Goal: Task Accomplishment & Management: Use online tool/utility

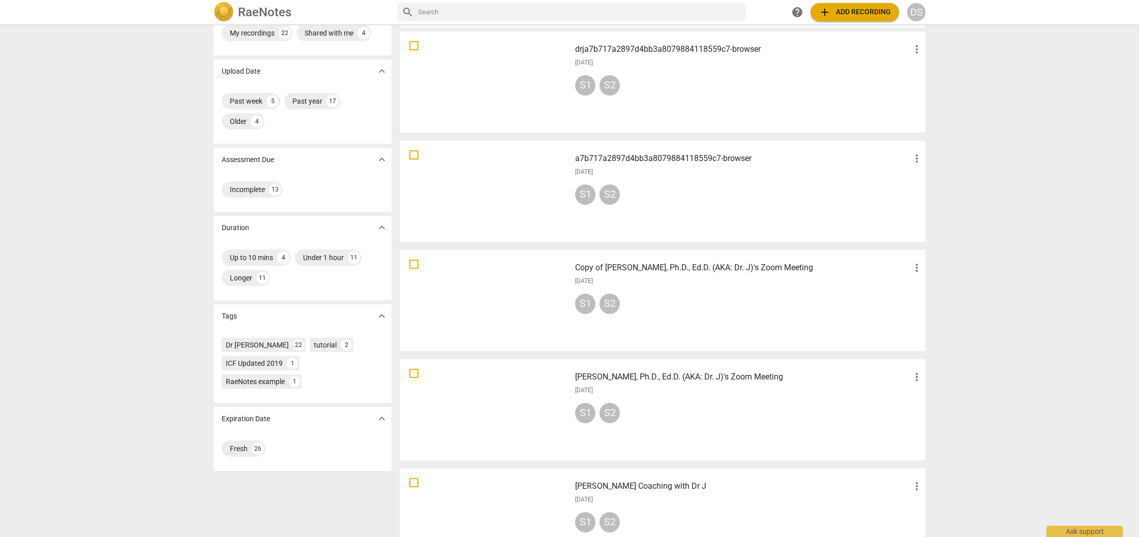
scroll to position [45, 0]
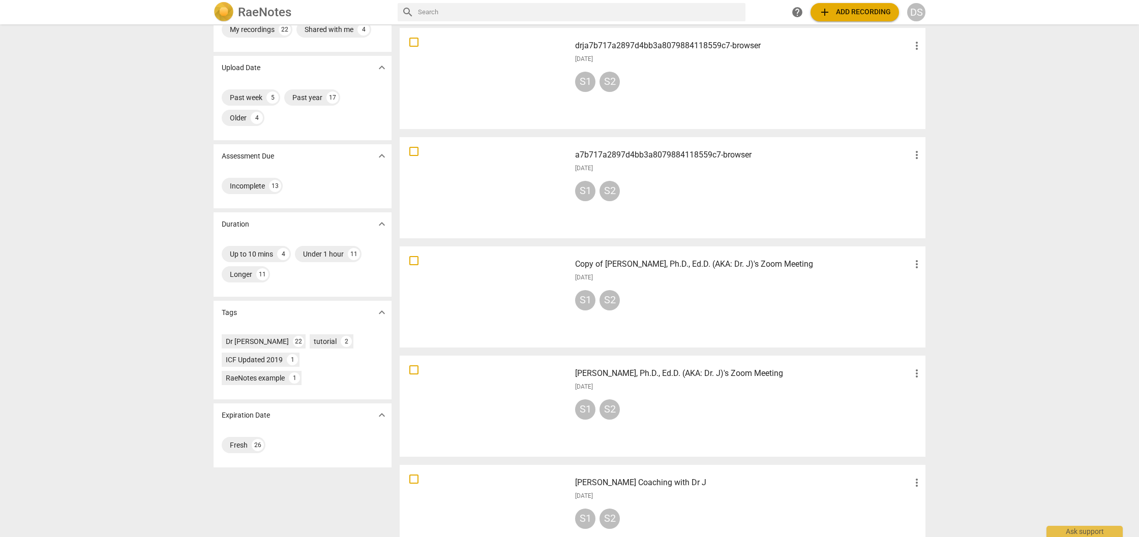
click at [604, 266] on h3 "Copy of [PERSON_NAME], Ph.D., Ed.D. (AKA: Dr. J)'s Zoom Meeting" at bounding box center [743, 264] width 336 height 12
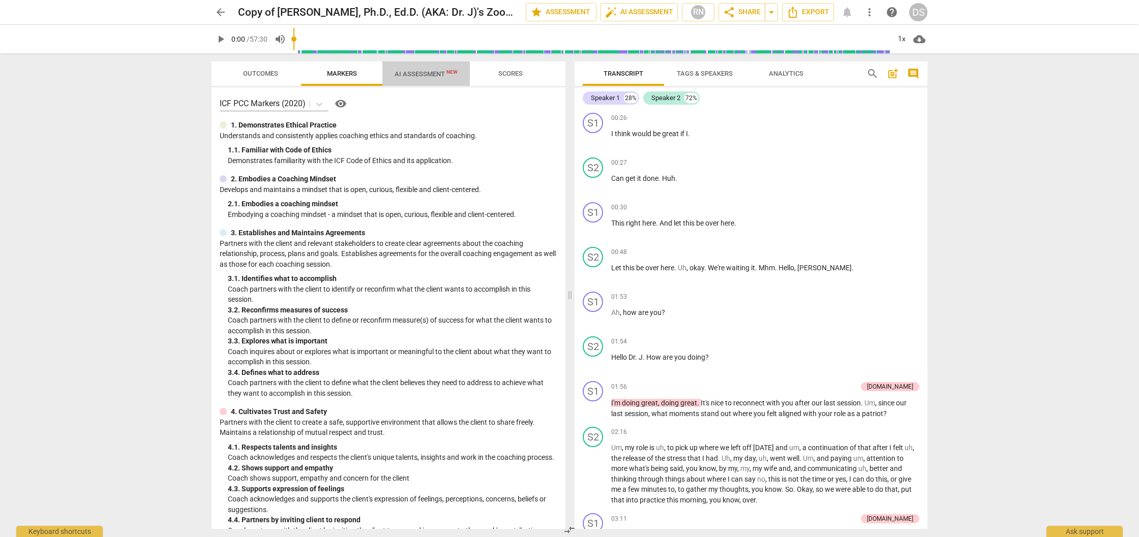
click at [434, 77] on span "AI Assessment New" at bounding box center [426, 74] width 63 height 8
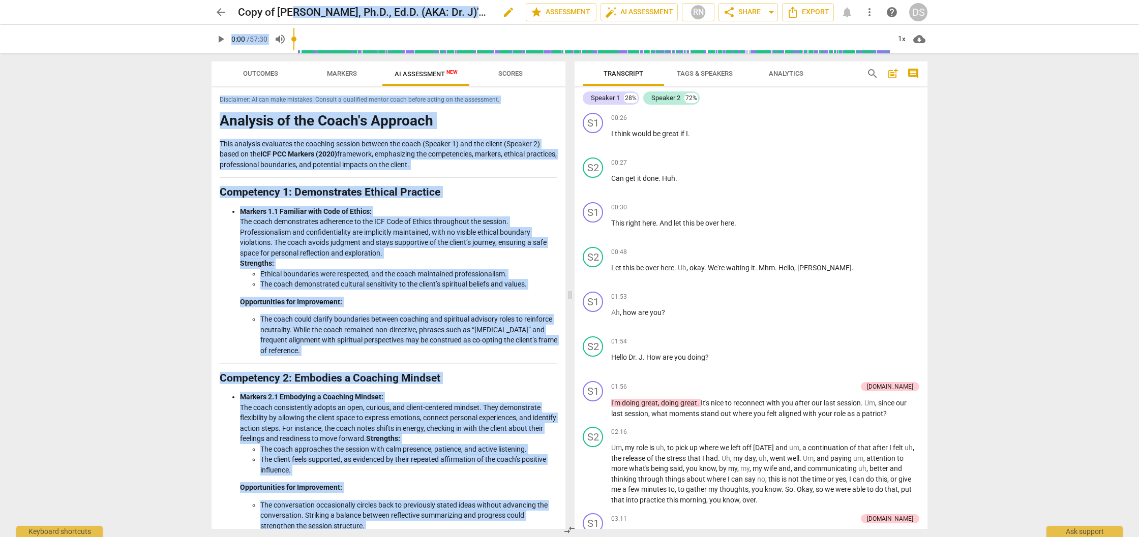
drag, startPoint x: 345, startPoint y: 515, endPoint x: 288, endPoint y: 7, distance: 511.5
click at [288, 7] on div "arrow_back Copy of [PERSON_NAME], Ph.D., Ed.D. (AKA: Dr. J)'s Zoom Meeting edit…" at bounding box center [569, 268] width 1139 height 537
copy div "L. IPSUMD, Si.A., Co.A. (ELI: Se. D)'e Temp Incidid utla etdo Magnaaliqu enim_a…"
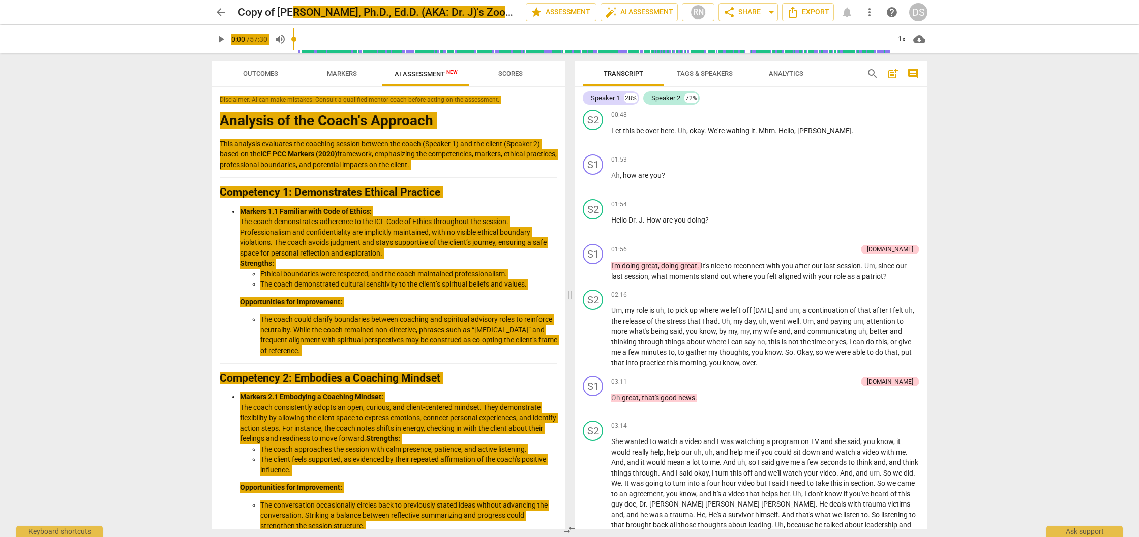
scroll to position [136, 0]
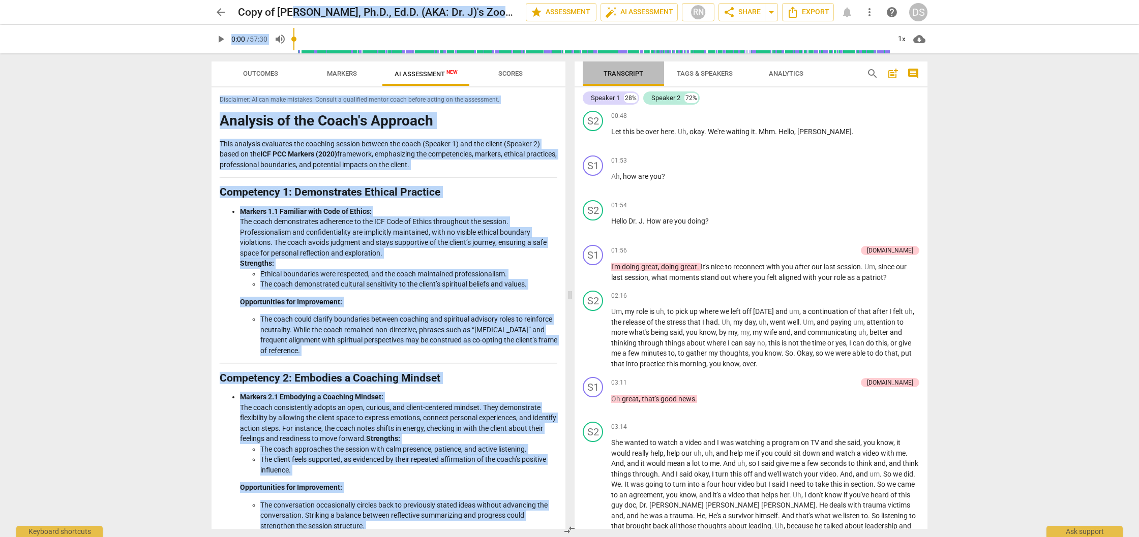
click at [636, 74] on span "Transcript" at bounding box center [623, 74] width 40 height 8
click at [893, 76] on span "post_add" at bounding box center [893, 74] width 12 height 12
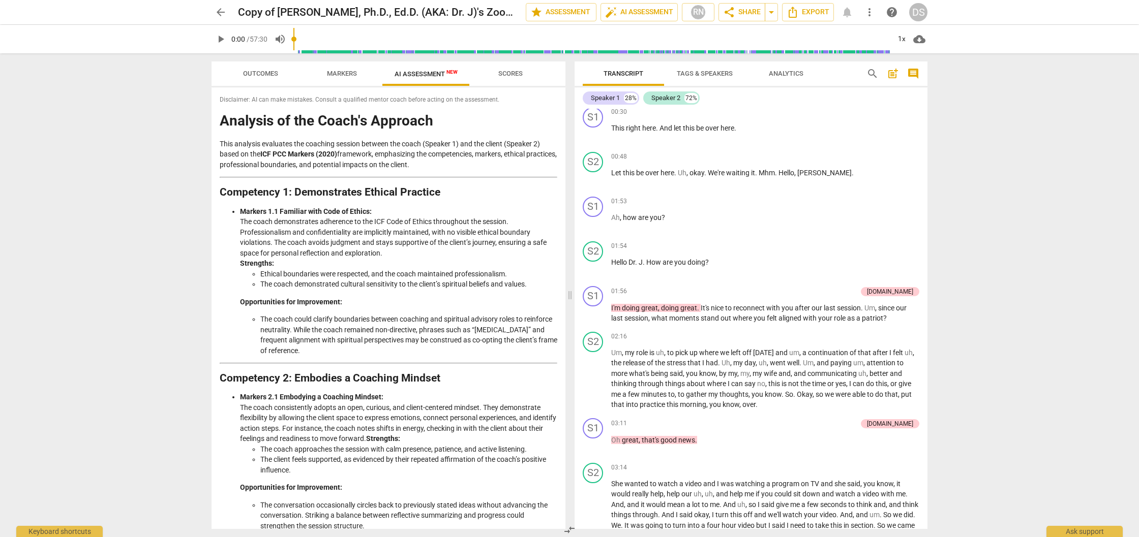
scroll to position [23, 0]
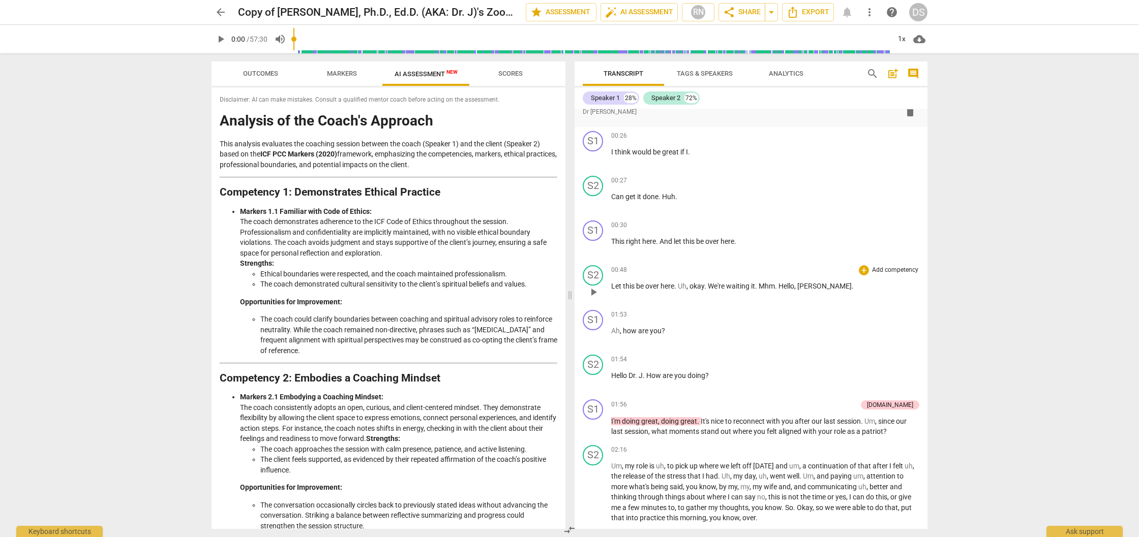
drag, startPoint x: 604, startPoint y: 123, endPoint x: 659, endPoint y: 291, distance: 177.0
click at [654, 303] on div "format_bold format_list_bulleted Dr [PERSON_NAME] delete Summary: S1 play_arrow…" at bounding box center [750, 319] width 353 height 420
click at [894, 75] on span "post_add" at bounding box center [893, 74] width 12 height 12
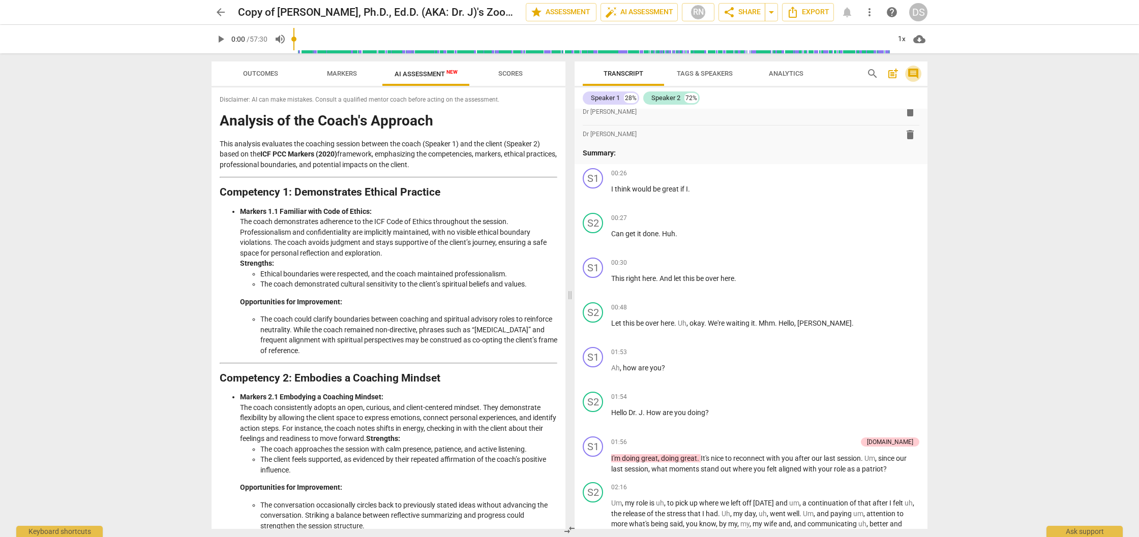
click at [916, 74] on span "comment" at bounding box center [913, 74] width 12 height 12
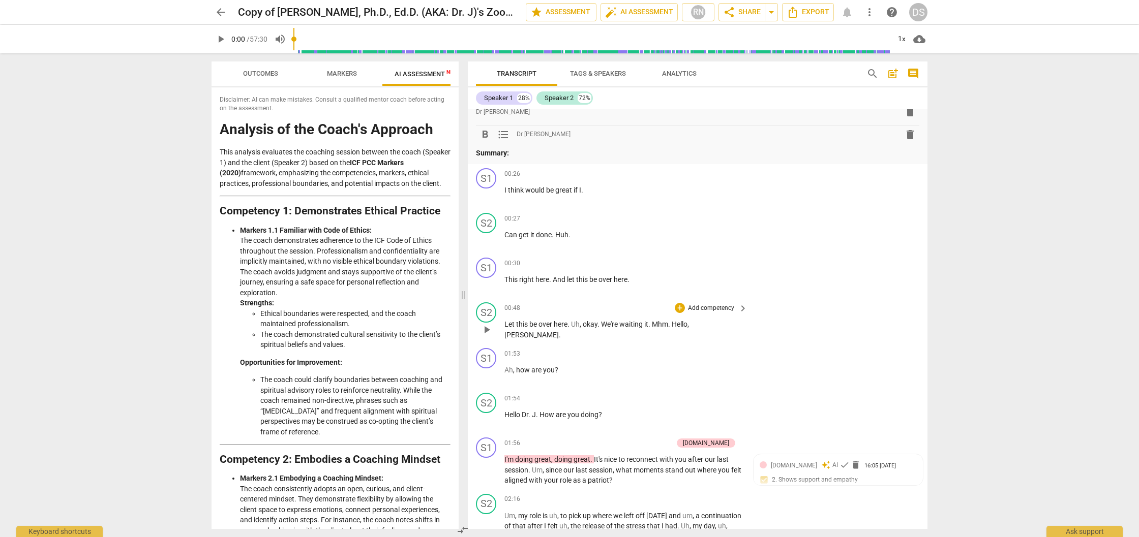
drag, startPoint x: 531, startPoint y: 149, endPoint x: 543, endPoint y: 326, distance: 177.3
click at [543, 326] on div "format_bold format_list_bulleted Dr [PERSON_NAME] delete Summary: format_bold f…" at bounding box center [698, 319] width 460 height 420
click at [696, 183] on div "00:26 + Add competency keyboard_arrow_right I think would be great if I ." at bounding box center [626, 186] width 244 height 37
click at [888, 74] on span "post_add" at bounding box center [893, 74] width 12 height 12
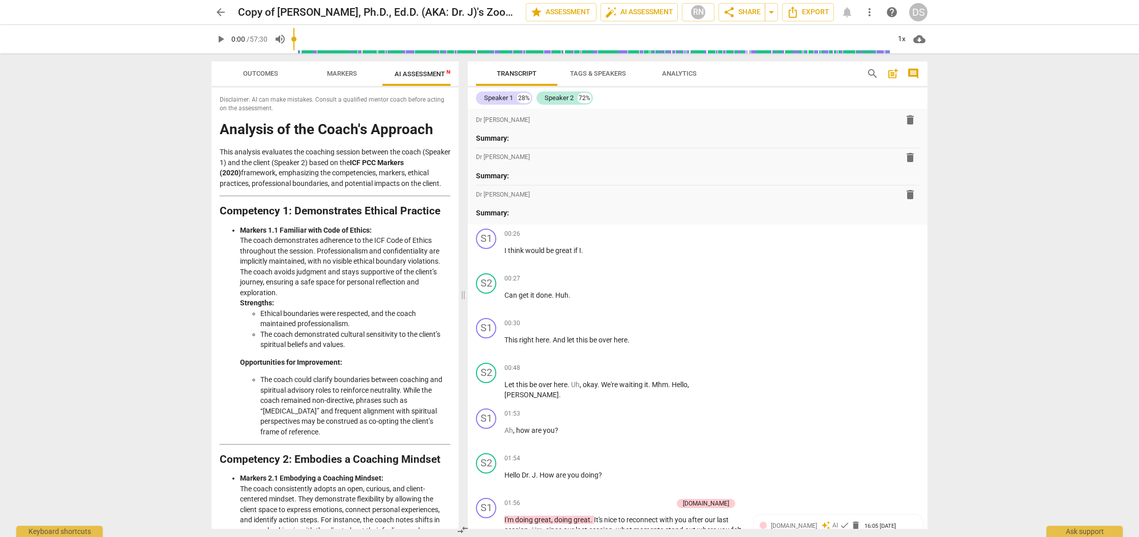
scroll to position [0, 0]
click at [751, 15] on span "share Share" at bounding box center [742, 12] width 38 height 12
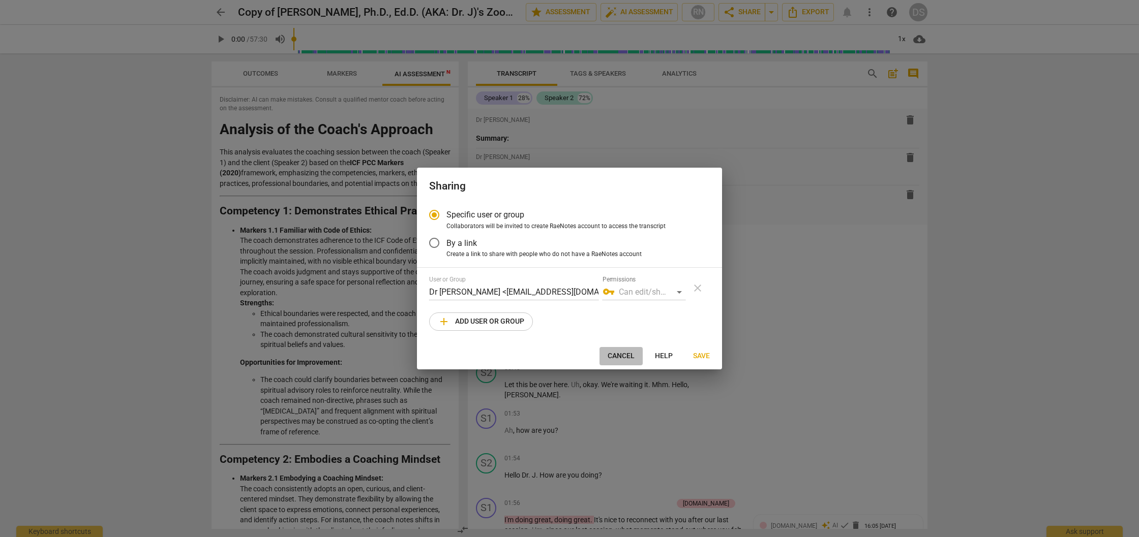
click at [631, 359] on span "Cancel" at bounding box center [621, 356] width 27 height 10
radio input "false"
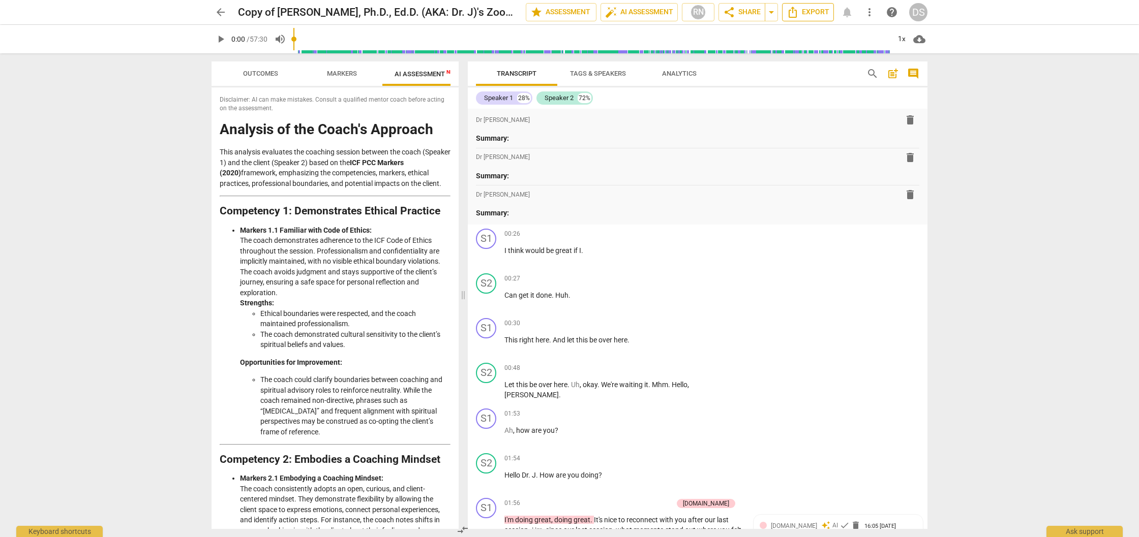
click at [822, 12] on span "Export" at bounding box center [807, 12] width 43 height 12
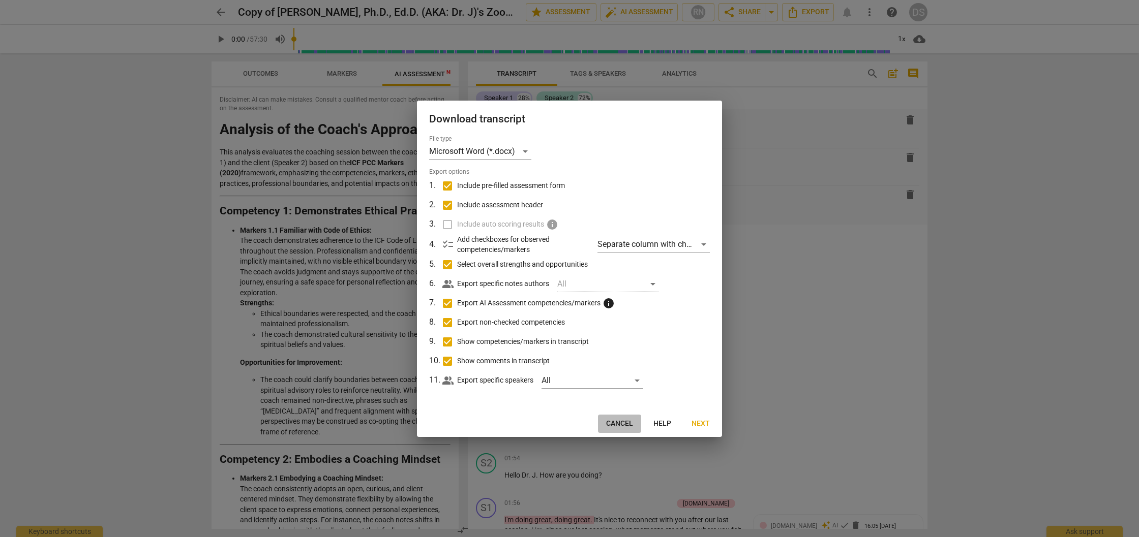
click at [619, 423] on span "Cancel" at bounding box center [619, 424] width 27 height 10
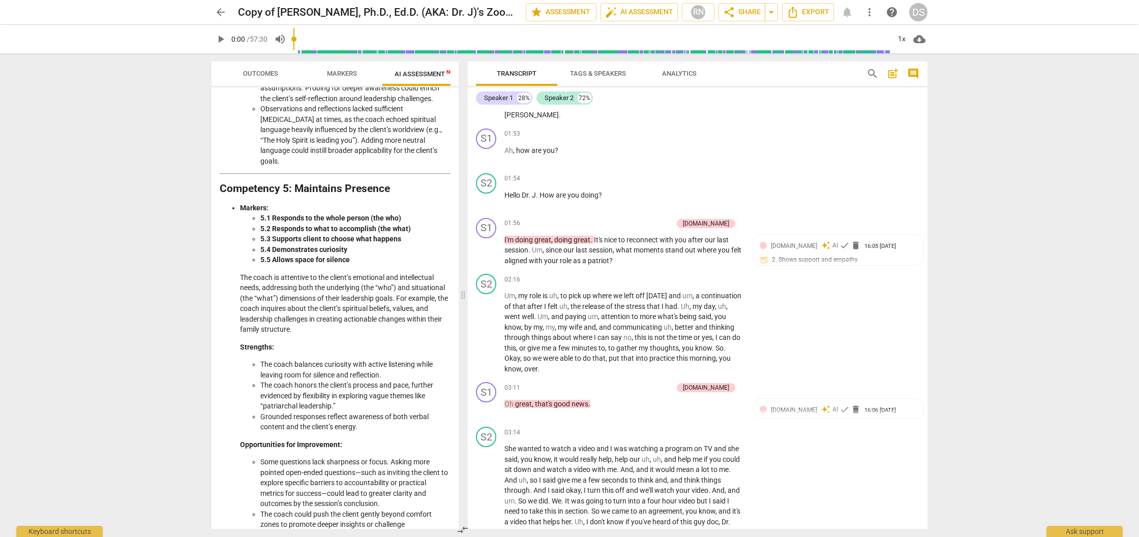
scroll to position [1185, 0]
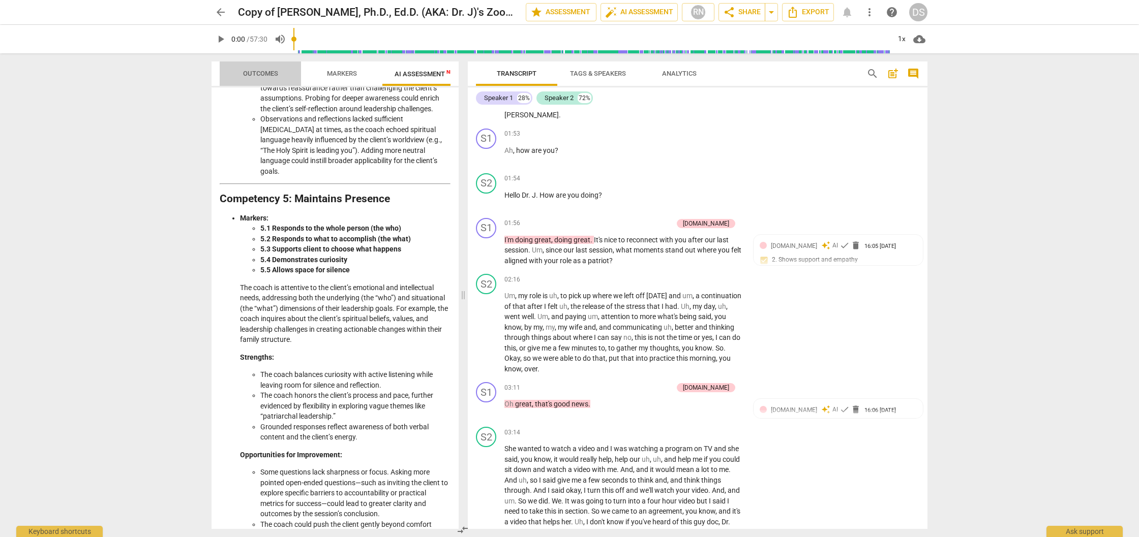
click at [266, 73] on span "Outcomes" at bounding box center [260, 74] width 35 height 8
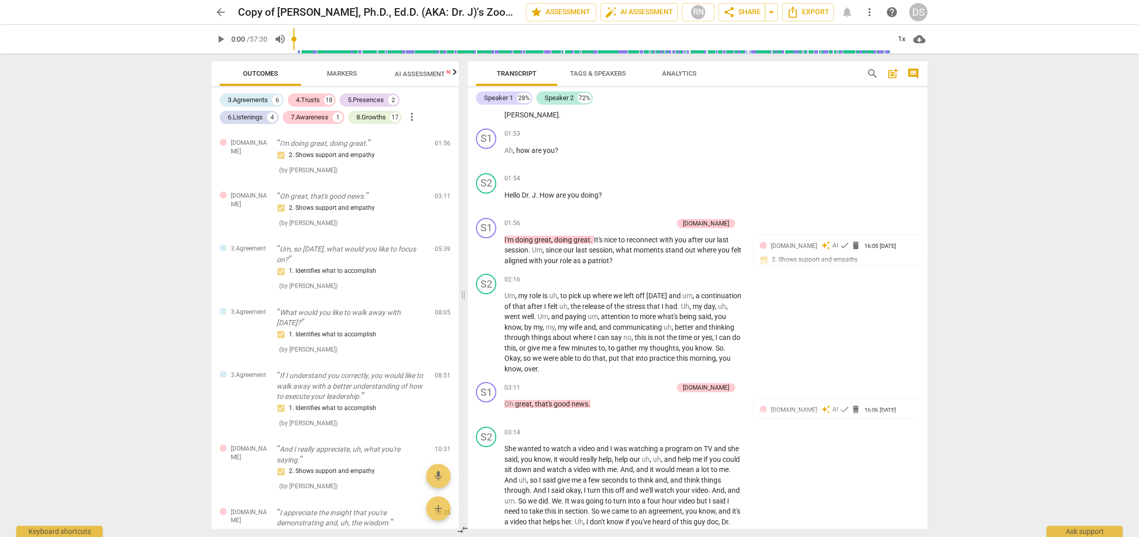
click at [340, 73] on span "Markers" at bounding box center [342, 74] width 30 height 8
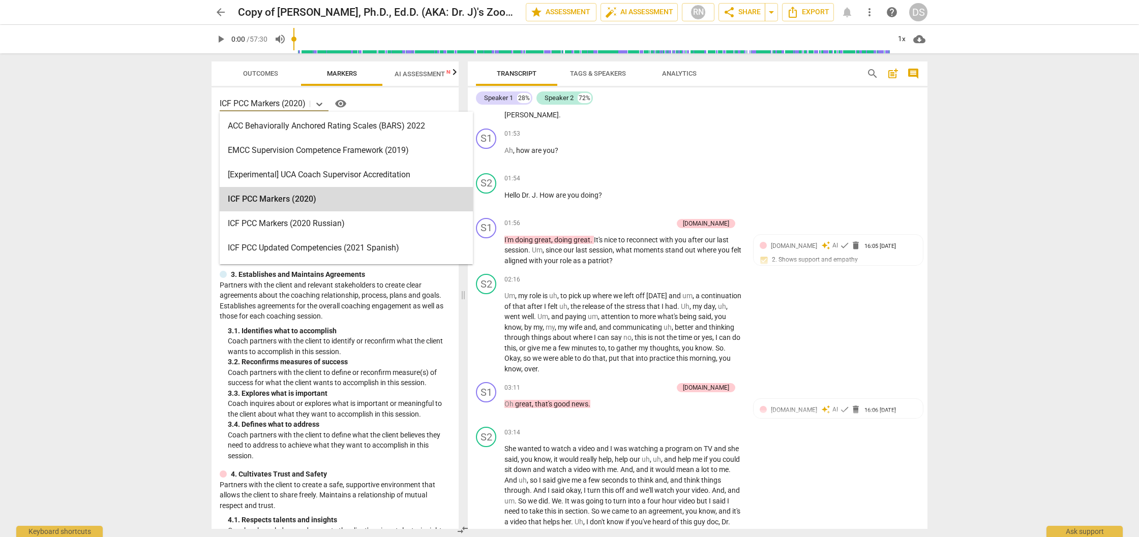
drag, startPoint x: 221, startPoint y: 102, endPoint x: 239, endPoint y: 104, distance: 18.4
click at [239, 104] on p "ICF PCC Markers (2020)" at bounding box center [263, 104] width 86 height 12
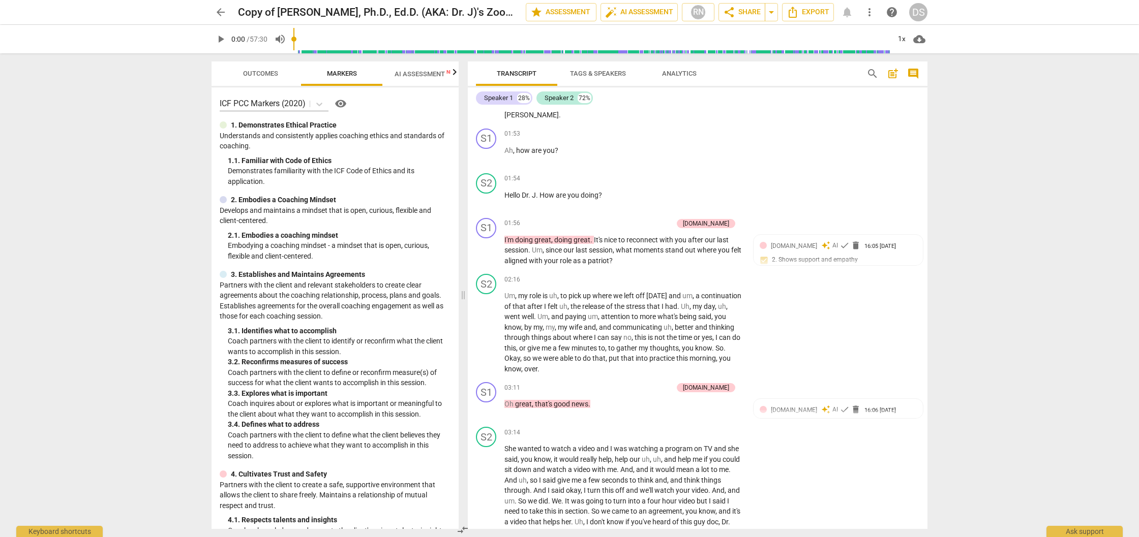
click at [392, 104] on div "ICF PCC Markers (2020) visibility" at bounding box center [335, 104] width 231 height 16
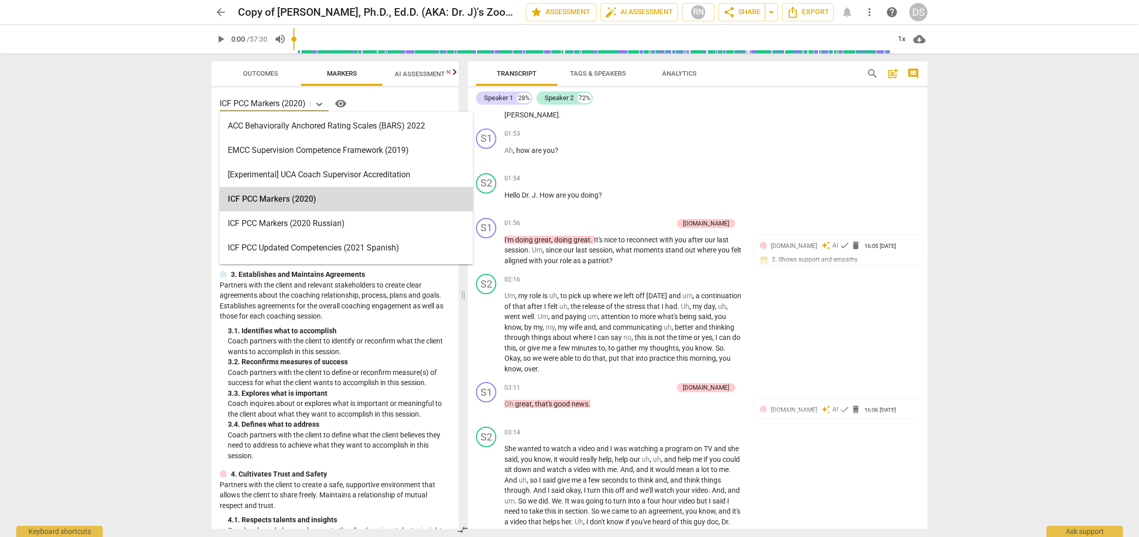
drag, startPoint x: 220, startPoint y: 104, endPoint x: 234, endPoint y: 109, distance: 15.1
click at [234, 109] on p "ICF PCC Markers (2020)" at bounding box center [263, 104] width 86 height 12
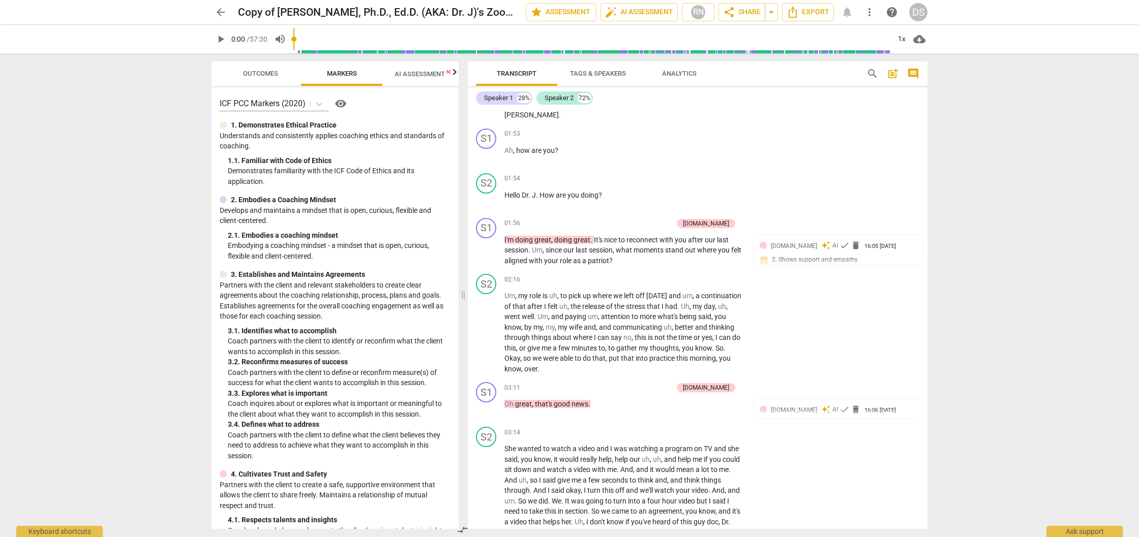
click at [427, 99] on div "ICF PCC Markers (2020) visibility" at bounding box center [335, 104] width 231 height 16
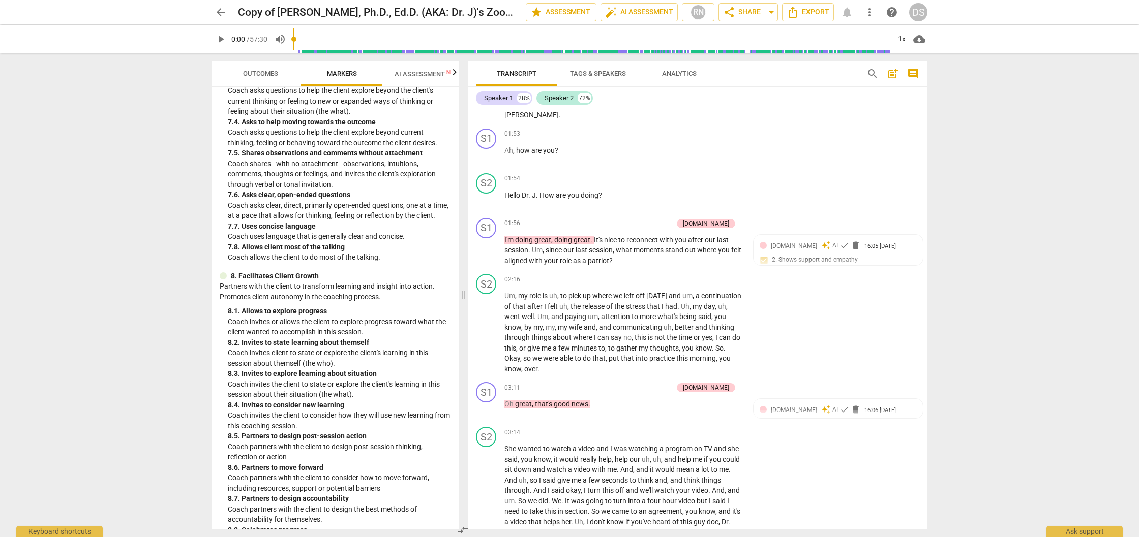
scroll to position [1122, 0]
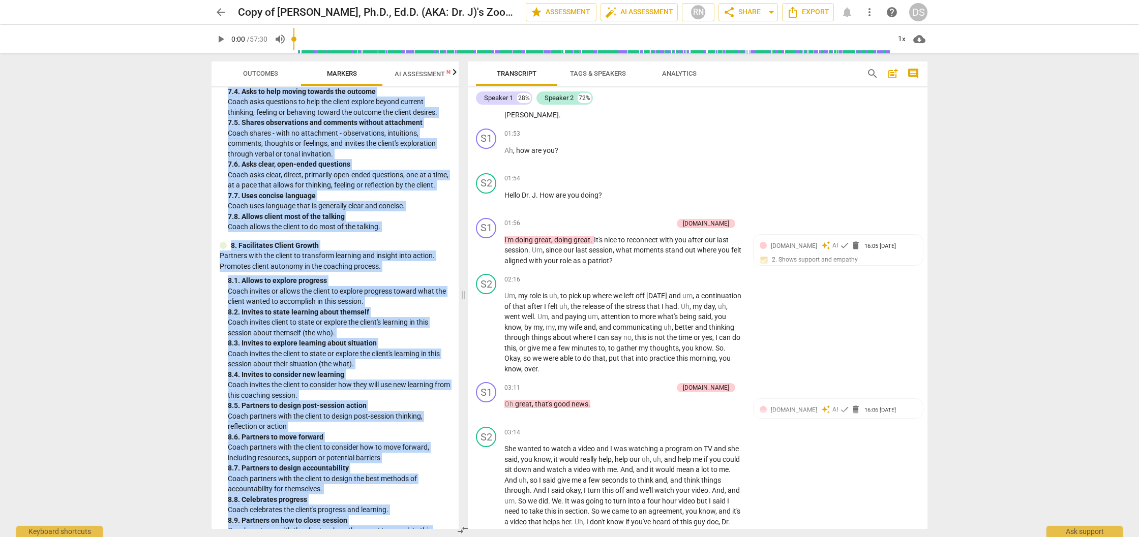
drag, startPoint x: 409, startPoint y: 101, endPoint x: 366, endPoint y: 528, distance: 428.7
click at [368, 529] on div "ICF PCC Markers (2020) visibility 1. Demonstrates Ethical Practice Understands …" at bounding box center [334, 308] width 247 height 442
copy div "1. Demonstrates Ethical Practice Understands and consistently applies coaching …"
click at [268, 72] on span "Outcomes" at bounding box center [260, 74] width 35 height 8
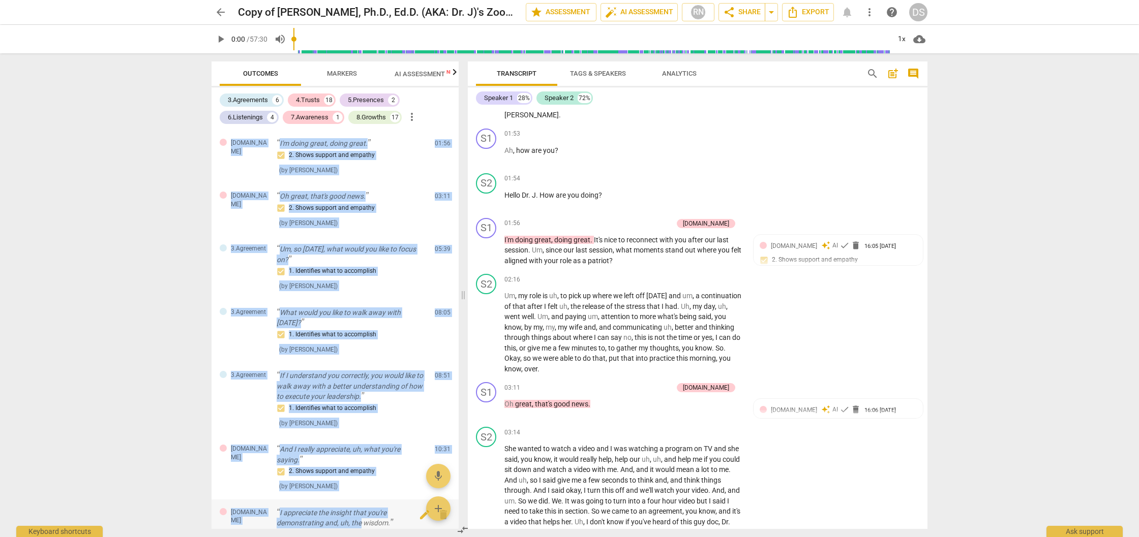
drag, startPoint x: 216, startPoint y: 94, endPoint x: 360, endPoint y: 512, distance: 442.6
click at [360, 512] on div "3.Agreements 6 4.Trusts 18 5.Presences 2 6.Listenings 4 7.Awareness 1 8.Growths…" at bounding box center [334, 308] width 247 height 442
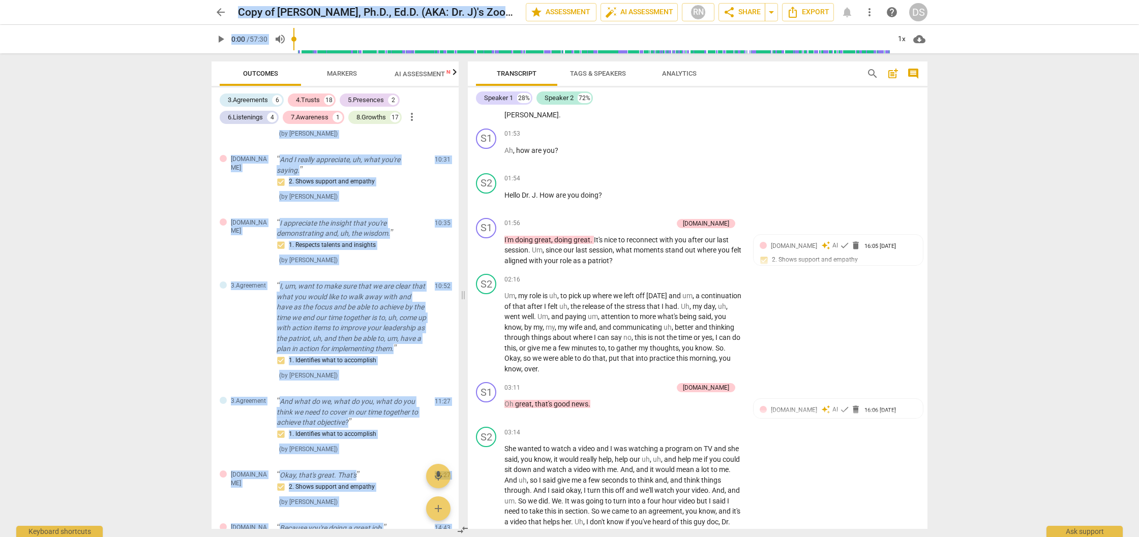
scroll to position [0, 0]
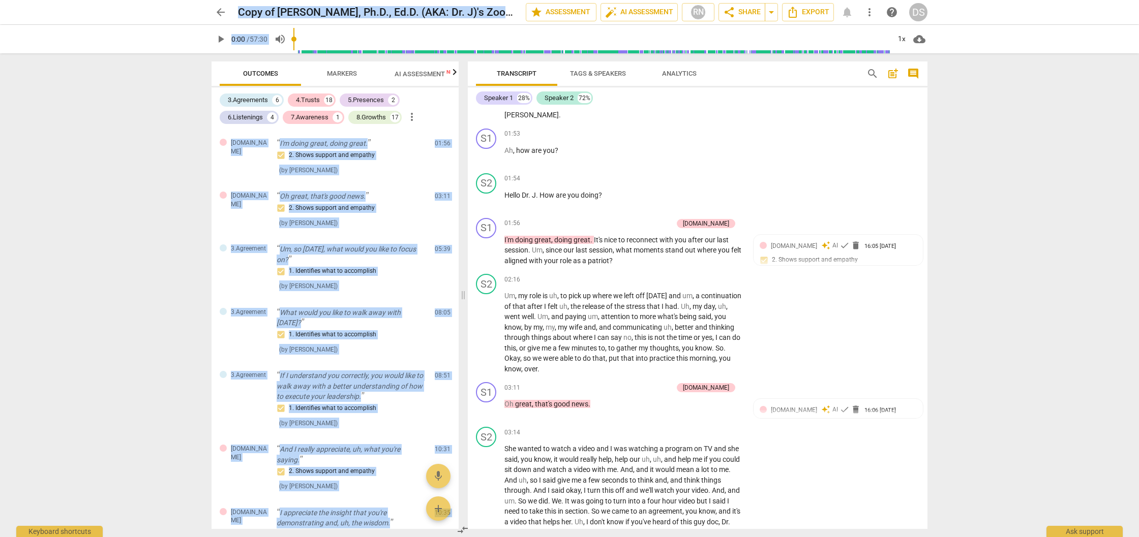
drag, startPoint x: 341, startPoint y: 480, endPoint x: 268, endPoint y: -62, distance: 546.8
click at [268, 0] on html "arrow_back Copy of [PERSON_NAME], Ph.D., Ed.D. (AKA: Dr. J)'s Zoom Meeting edit…" at bounding box center [569, 0] width 1139 height 0
drag, startPoint x: 917, startPoint y: 0, endPoint x: 981, endPoint y: 148, distance: 161.7
click at [981, 149] on div "arrow_back Copy of [PERSON_NAME], Ph.D., Ed.D. (AKA: Dr. J)'s Zoom Meeting edit…" at bounding box center [569, 268] width 1139 height 537
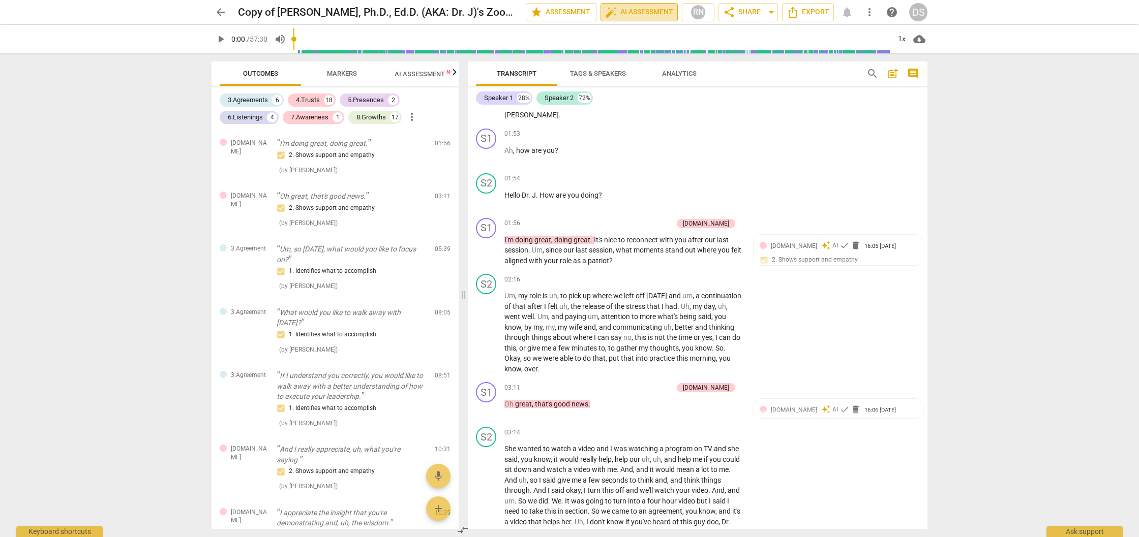
click at [631, 13] on span "auto_fix_high AI Assessment" at bounding box center [639, 12] width 68 height 12
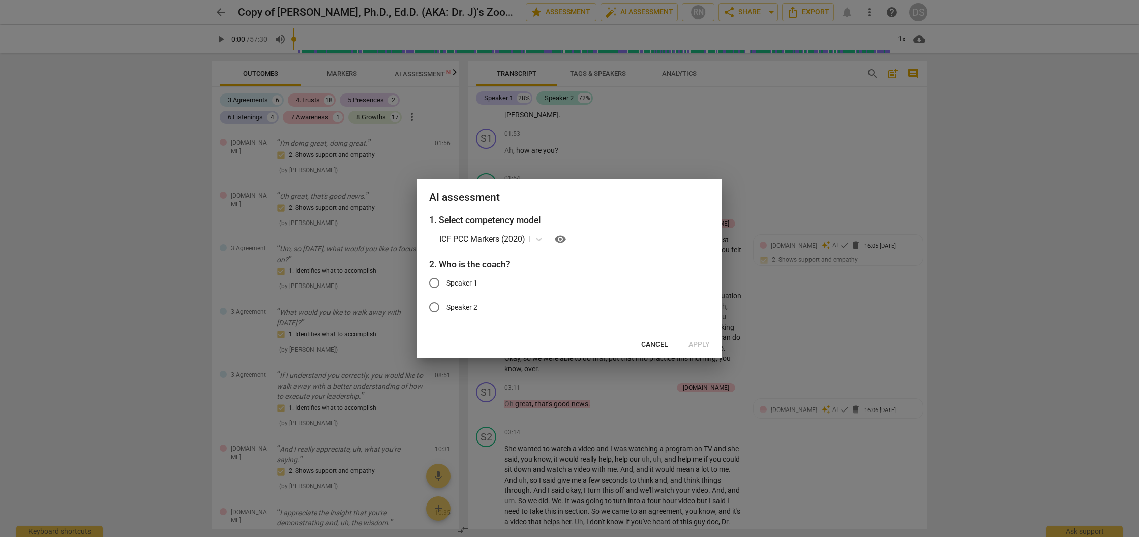
click at [657, 344] on span "Cancel" at bounding box center [654, 345] width 27 height 10
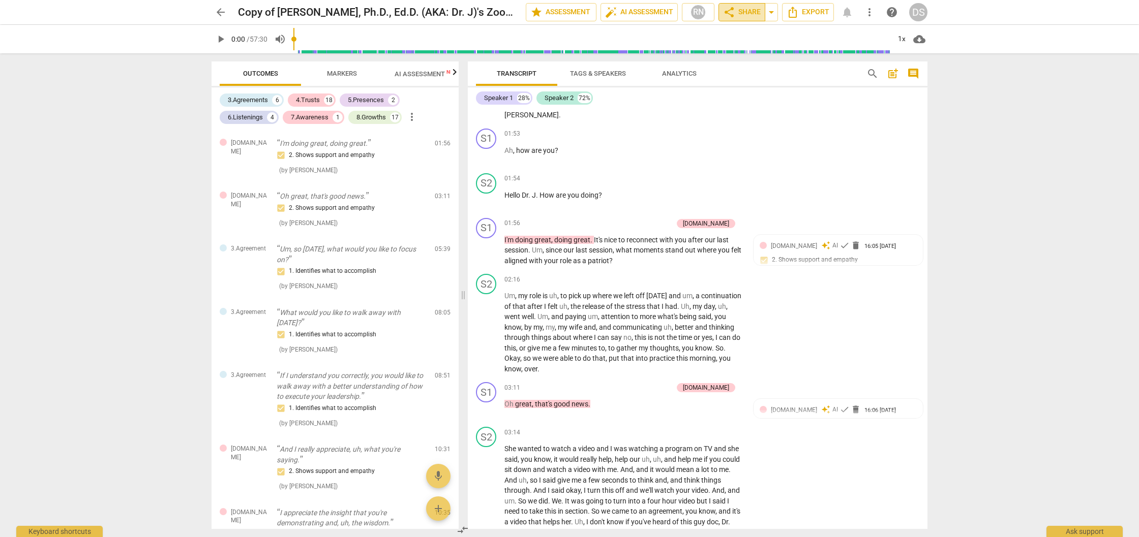
click at [751, 15] on span "share Share" at bounding box center [742, 12] width 38 height 12
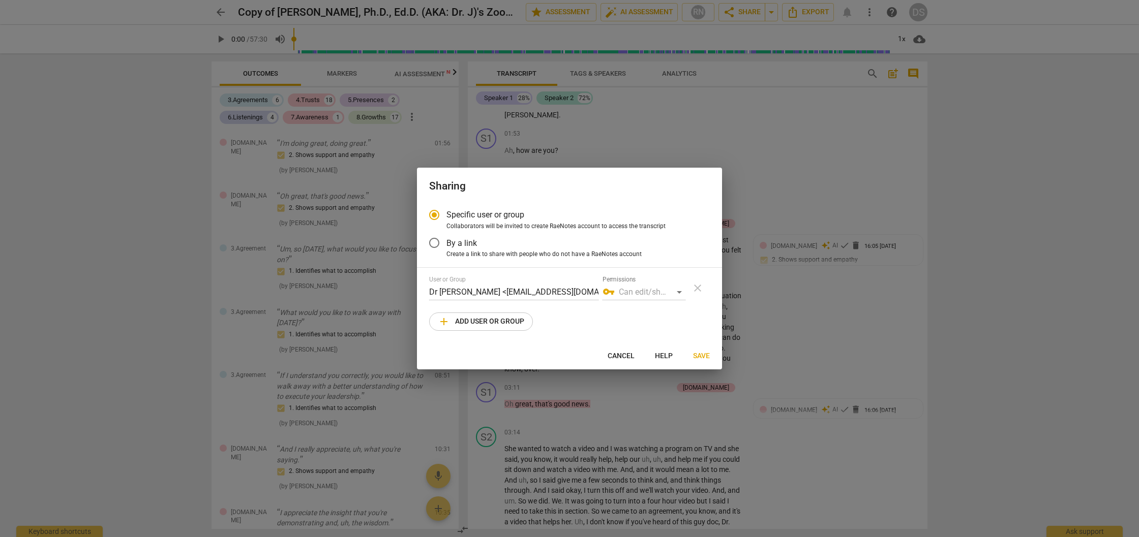
click at [630, 357] on span "Cancel" at bounding box center [621, 356] width 27 height 10
radio input "false"
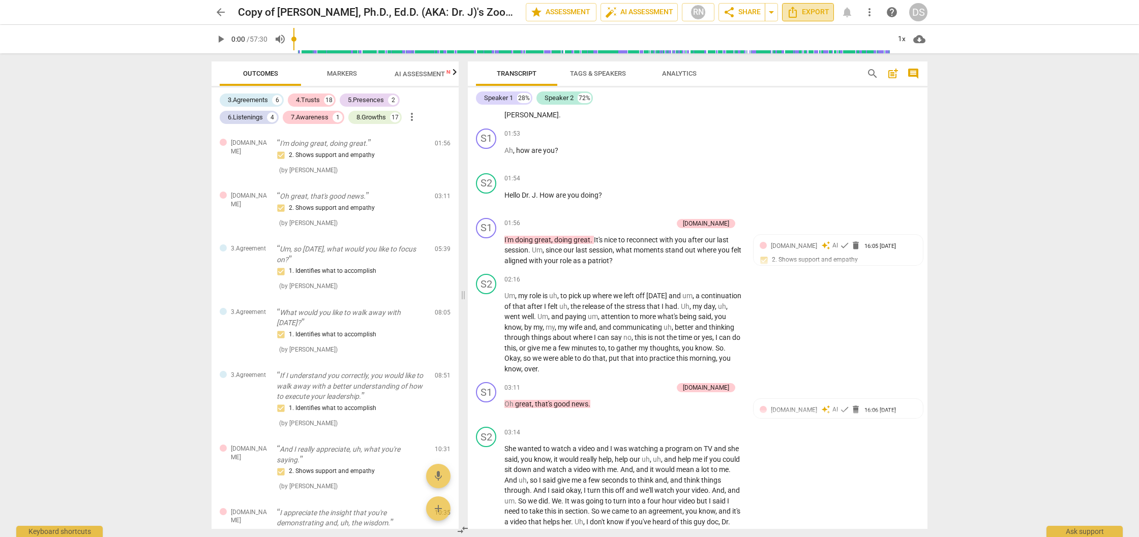
click at [812, 14] on span "Export" at bounding box center [807, 12] width 43 height 12
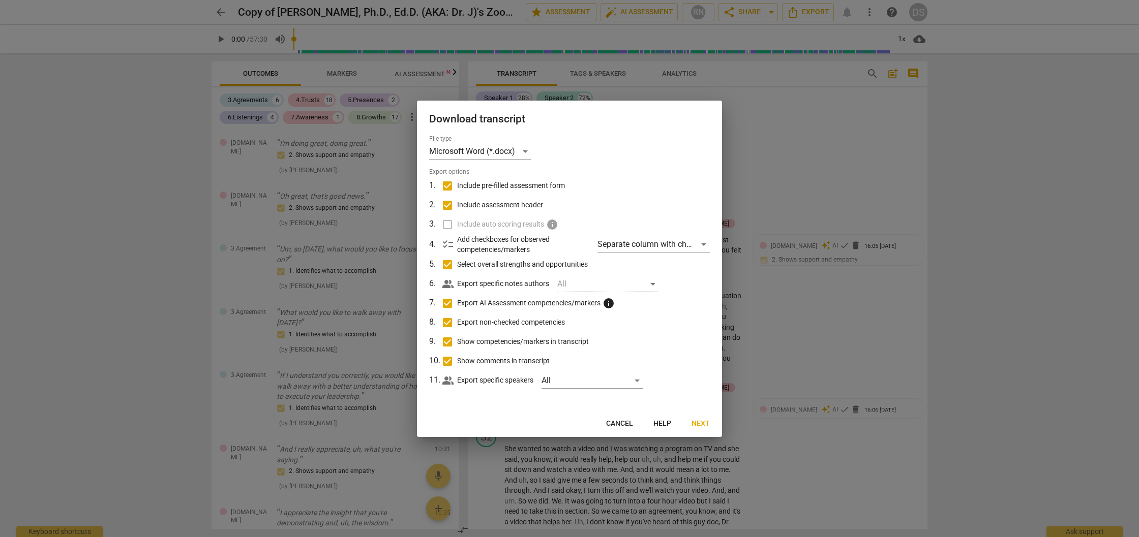
click at [619, 422] on span "Cancel" at bounding box center [619, 424] width 27 height 10
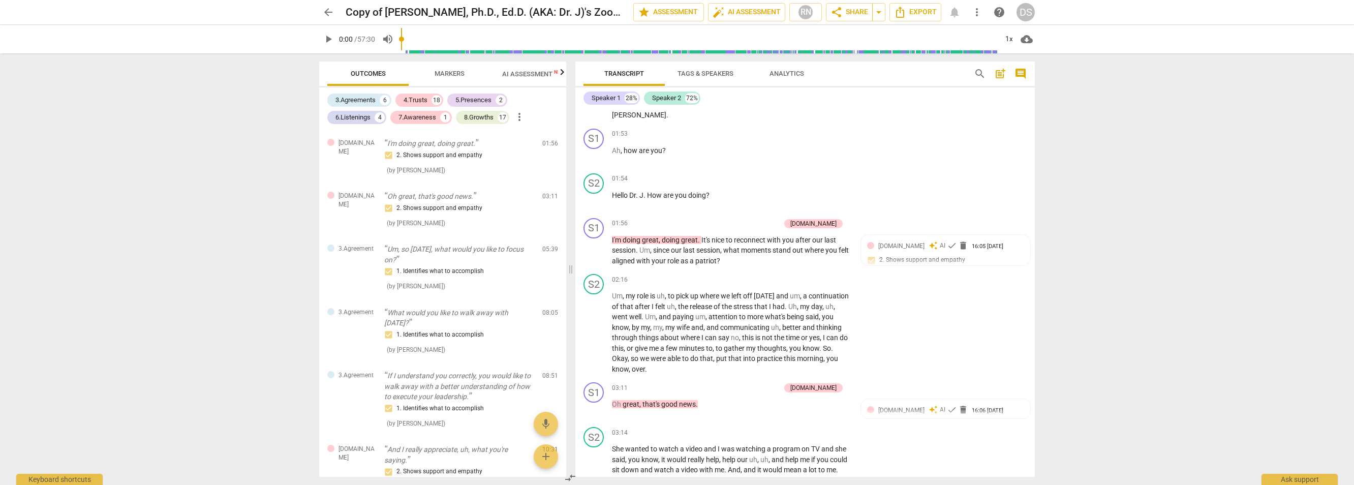
click at [1103, 142] on div "arrow_back Copy of [PERSON_NAME], Ph.D., Ed.D. (AKA: Dr. J)'s Zoom Meeting edit…" at bounding box center [677, 242] width 1354 height 485
